Goal: Use online tool/utility: Utilize a website feature to perform a specific function

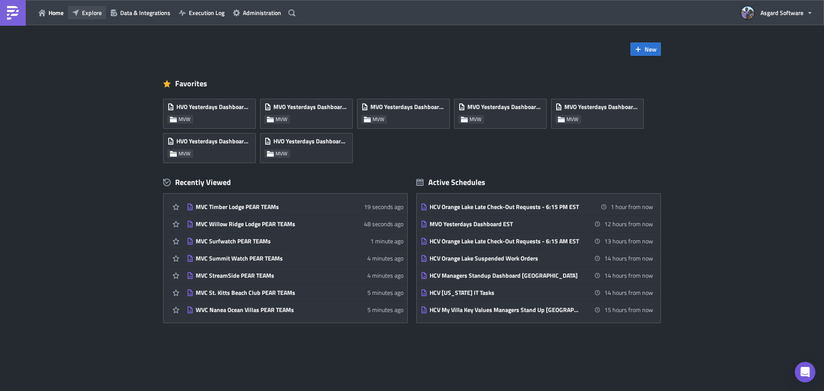
scroll to position [17, 0]
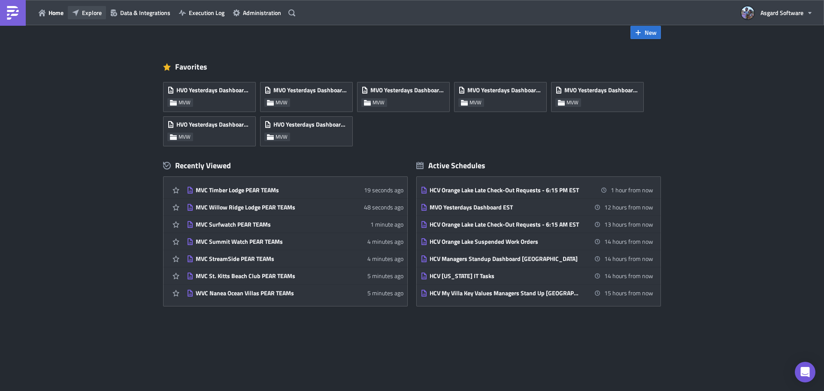
click at [77, 11] on icon "button" at bounding box center [75, 12] width 7 height 7
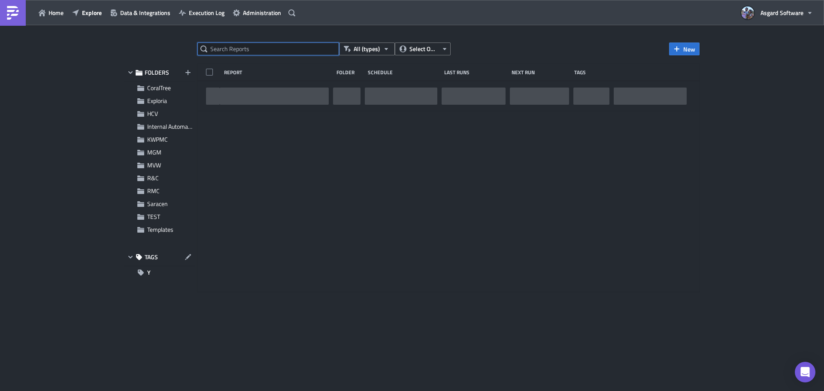
click at [270, 53] on input "text" at bounding box center [268, 48] width 142 height 13
paste input "MVW Guest Arrival Report - MVC - Waikiki"
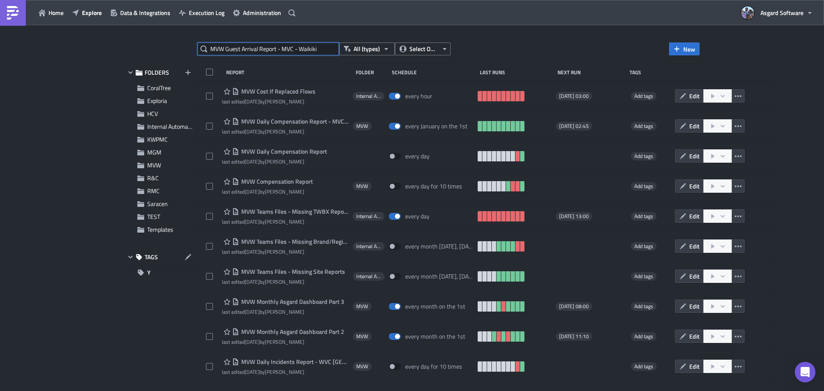
type input "MVW Guest Arrival Report - MVC - Waikiki"
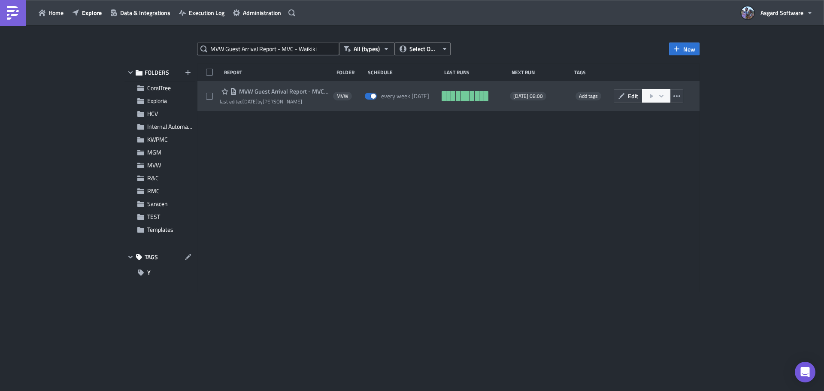
click at [294, 88] on span "MVW Guest Arrival Report - MVC - Waikiki" at bounding box center [283, 92] width 92 height 8
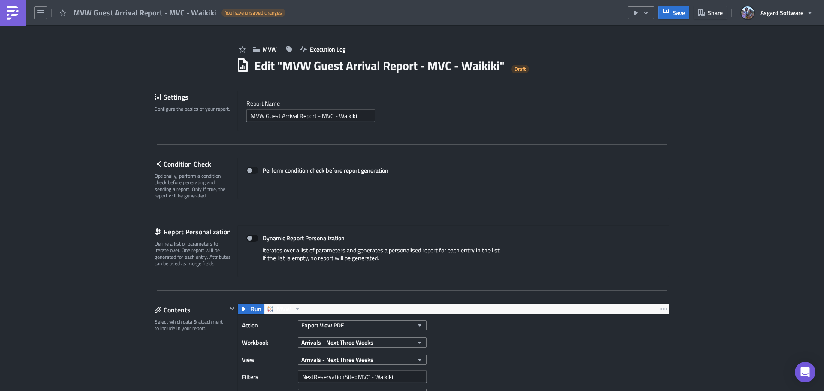
click at [249, 238] on span at bounding box center [252, 238] width 12 height 7
click at [249, 238] on input "Dynamic Report Personalization" at bounding box center [251, 239] width 6 height 6
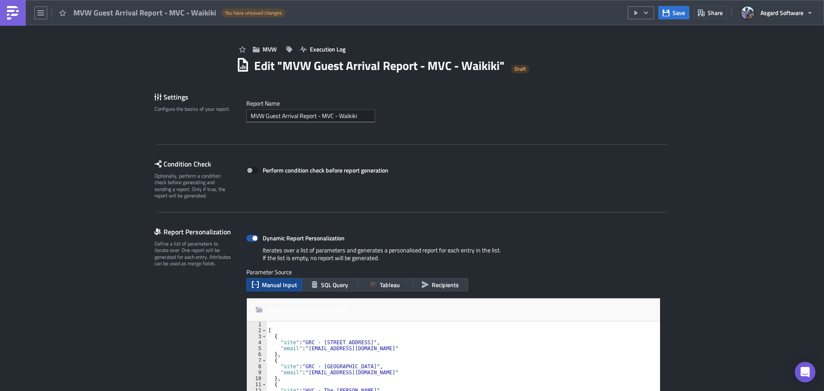
click at [250, 235] on span at bounding box center [252, 238] width 12 height 7
click at [250, 236] on input "Dynamic Report Personalization" at bounding box center [251, 239] width 6 height 6
checkbox input "false"
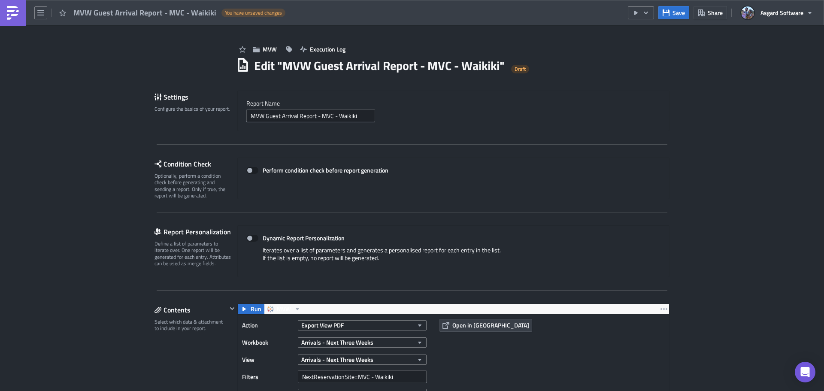
click at [157, 235] on div "Report Personalization" at bounding box center [196, 231] width 83 height 13
